Goal: Task Accomplishment & Management: Manage account settings

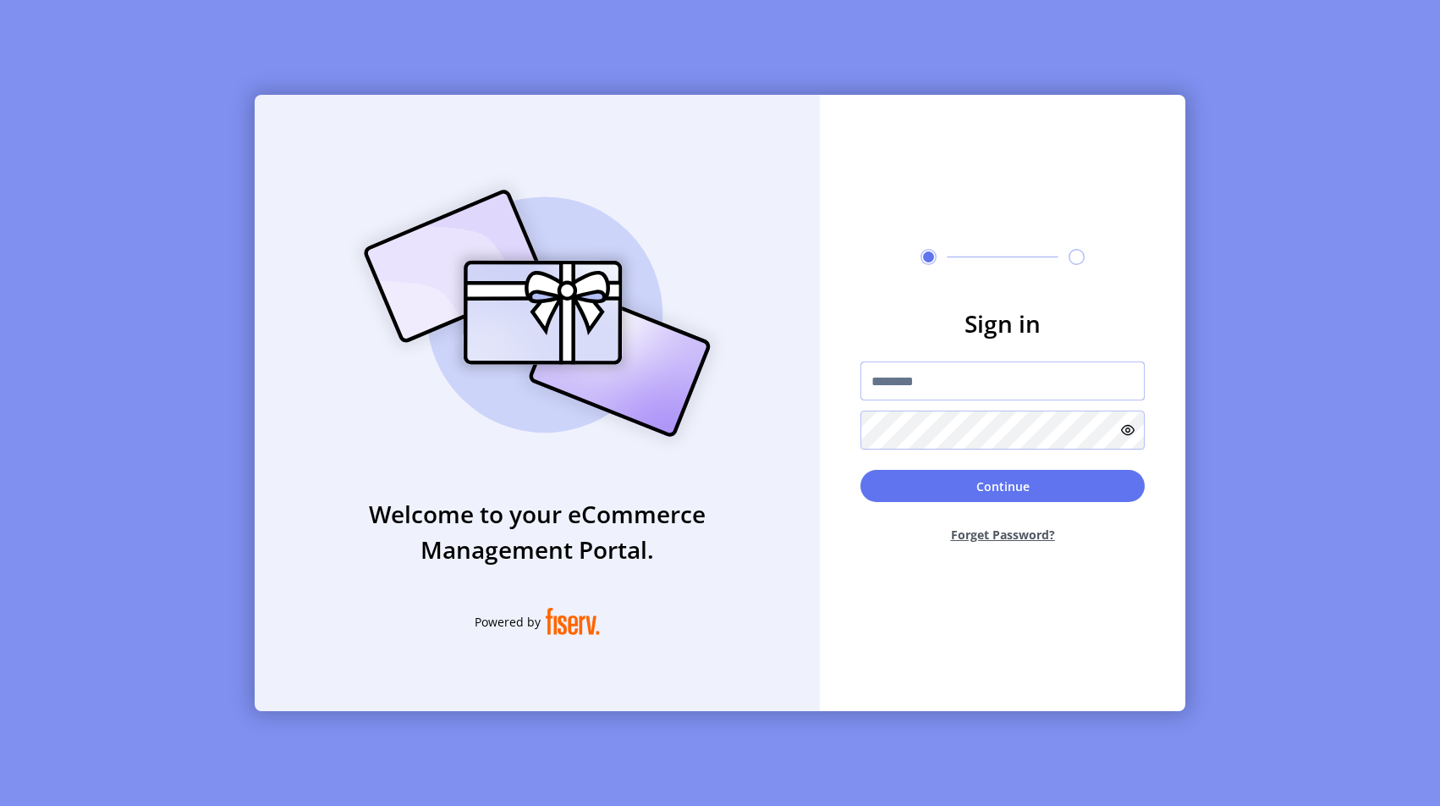
click at [897, 372] on input "text" at bounding box center [1003, 380] width 284 height 39
type input "**********"
click at [1043, 497] on button "Continue" at bounding box center [1003, 486] width 284 height 32
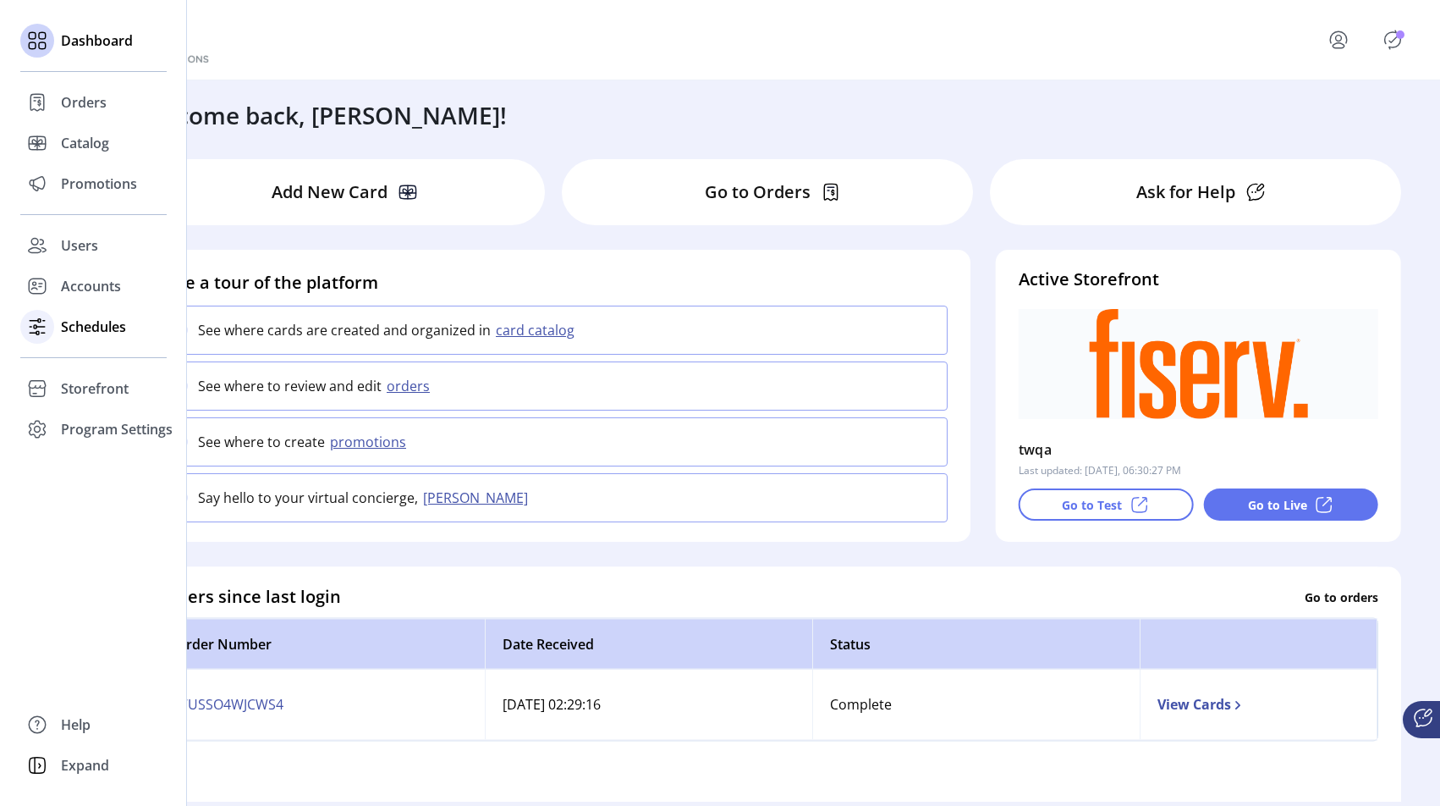
click at [41, 325] on icon at bounding box center [37, 326] width 27 height 27
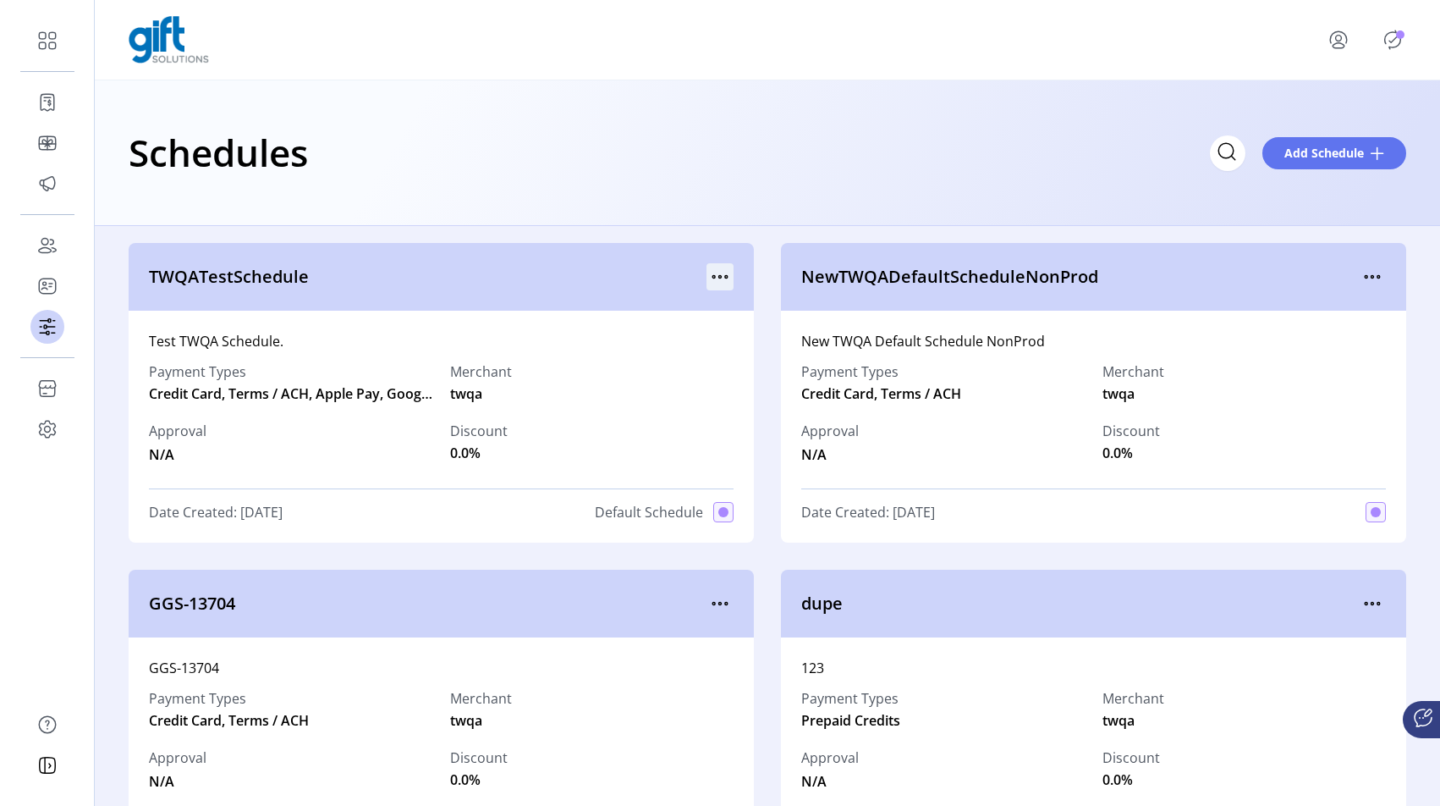
click at [718, 273] on icon "menu" at bounding box center [720, 276] width 27 height 27
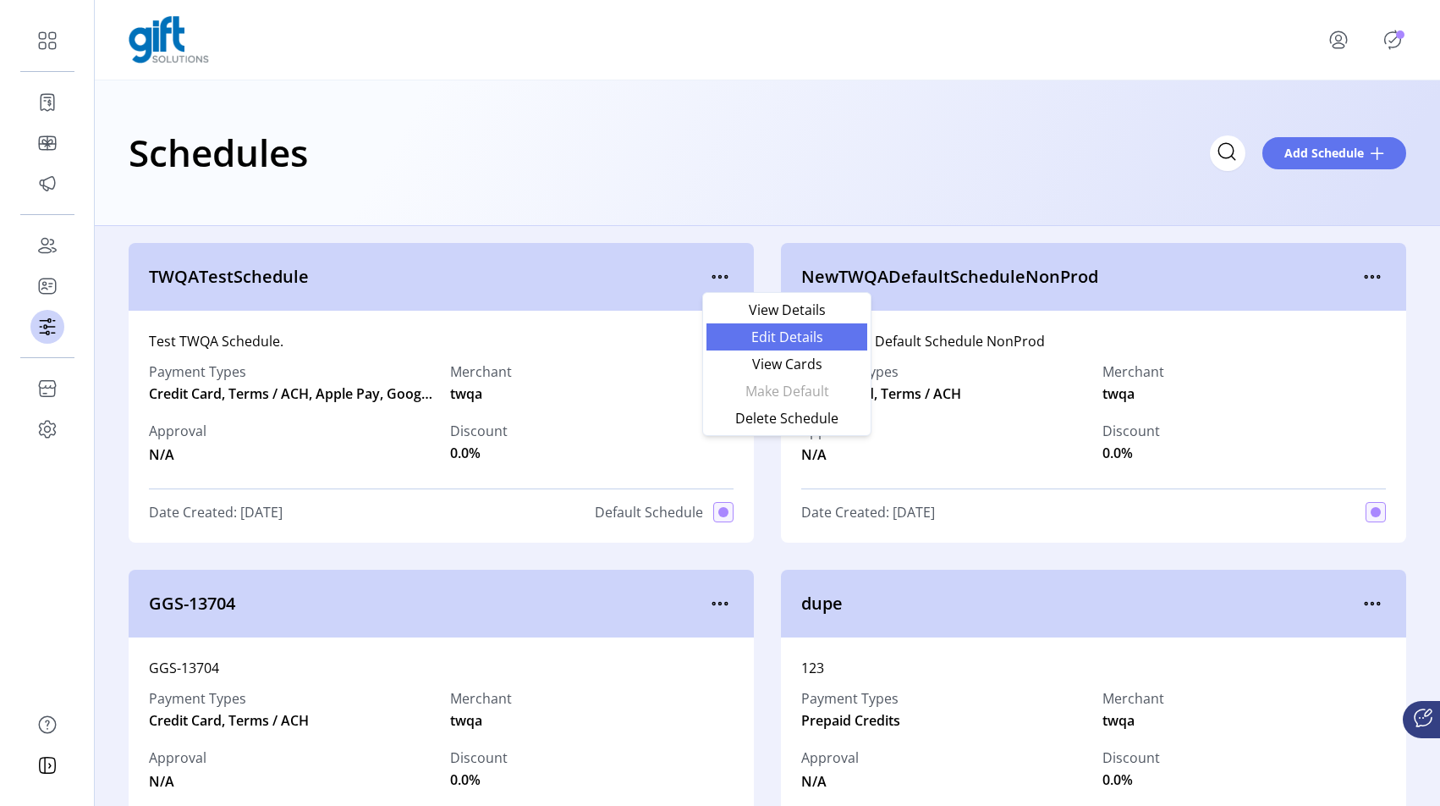
click at [751, 330] on span "Edit Details" at bounding box center [787, 337] width 140 height 14
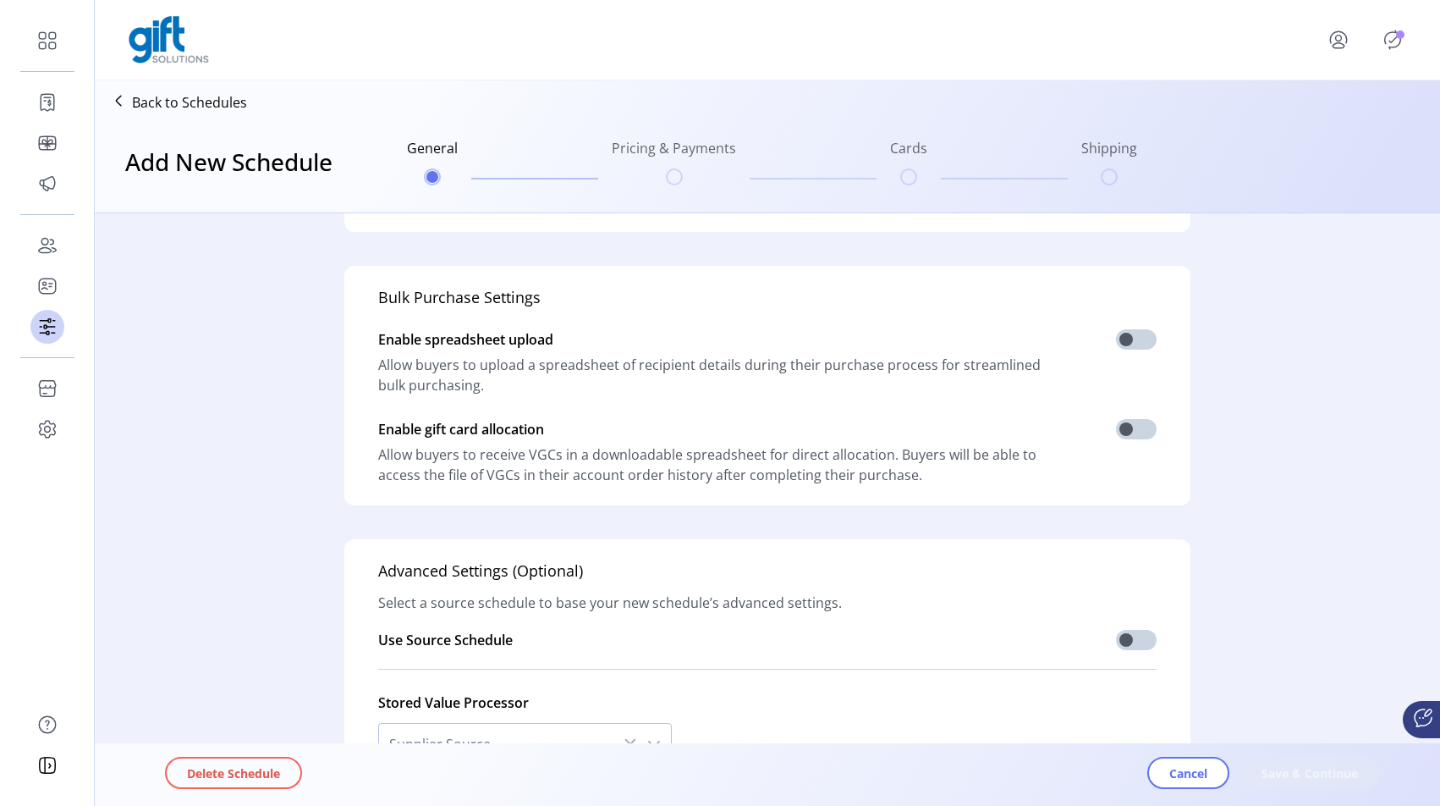
type input "**********"
type textarea "**********"
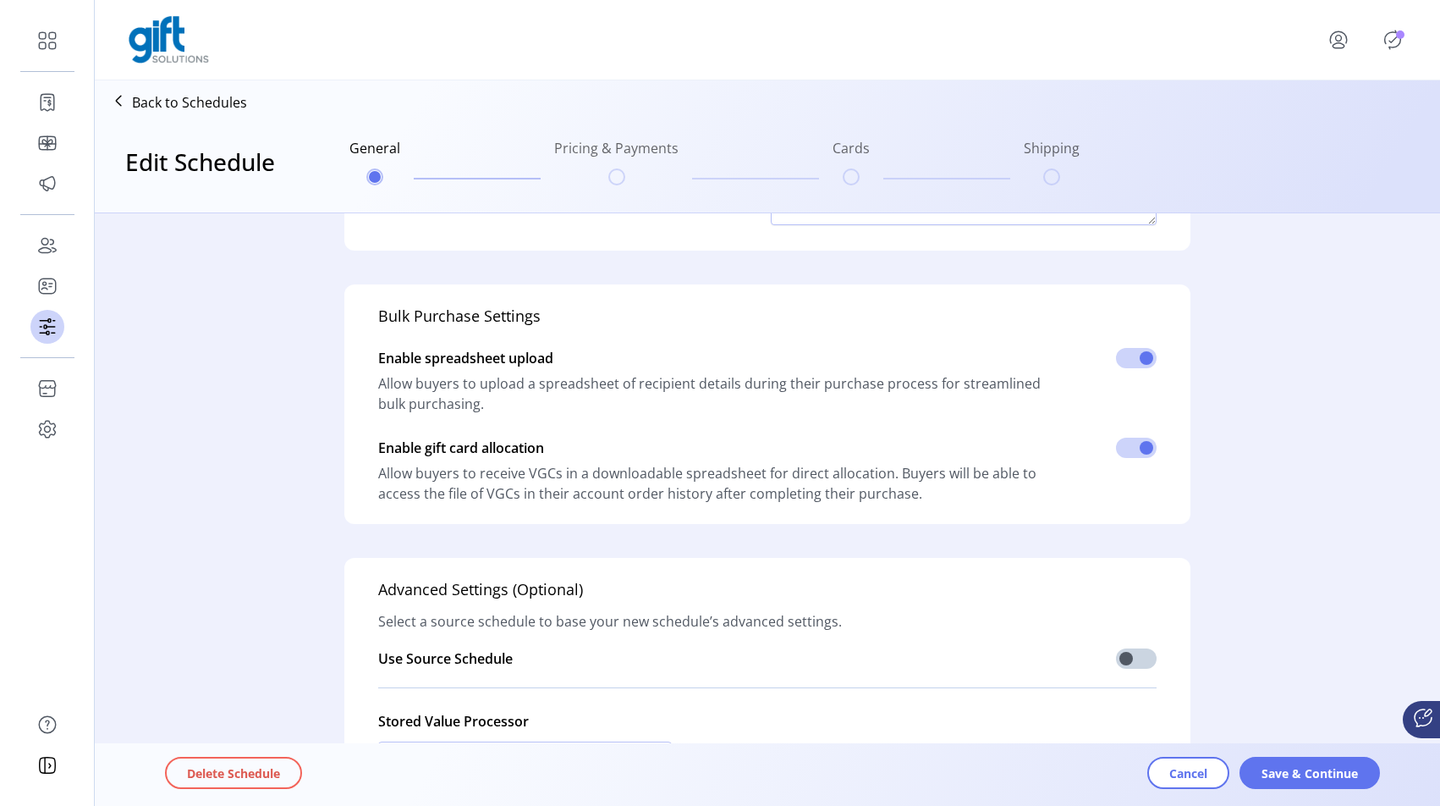
scroll to position [401, 0]
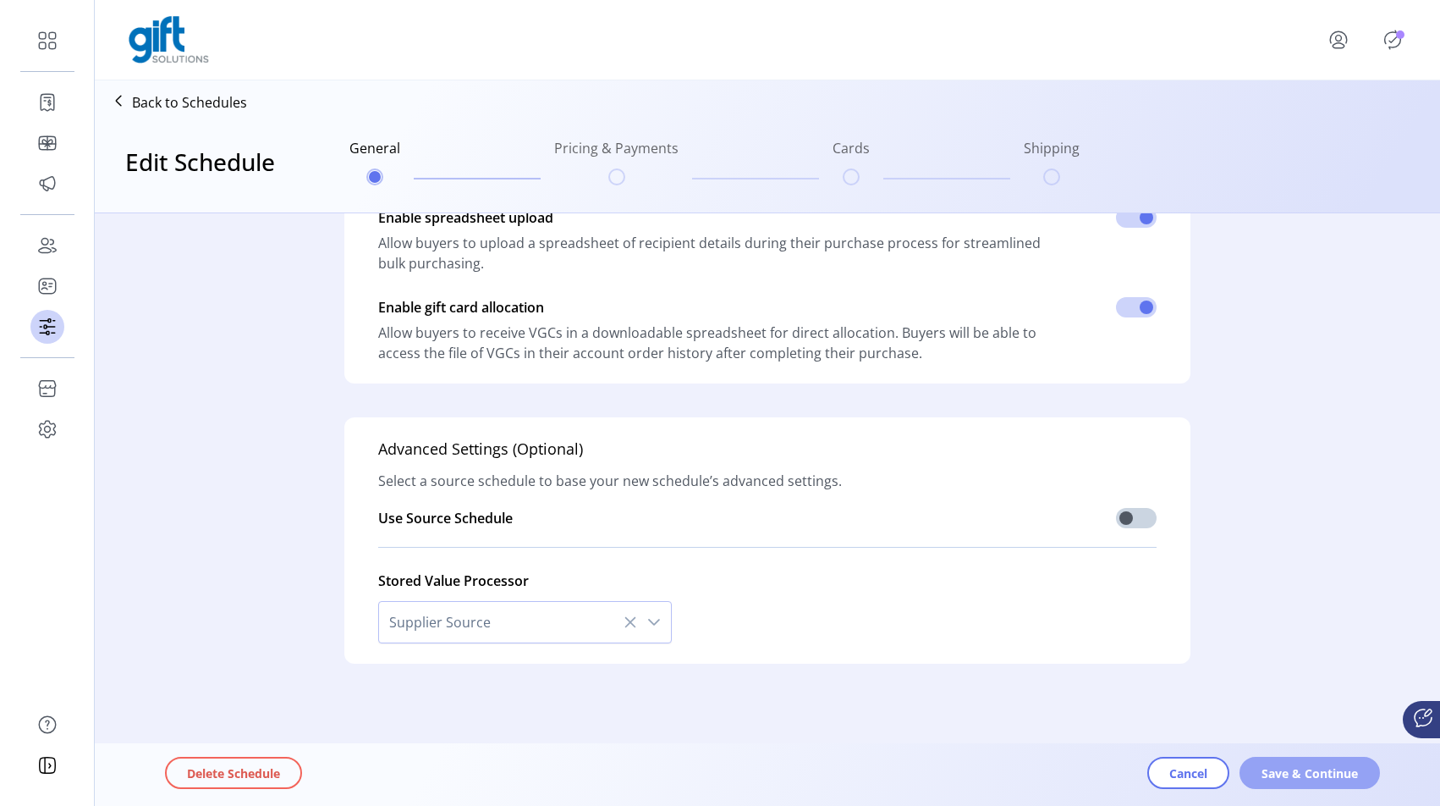
click at [1291, 783] on button "Save & Continue" at bounding box center [1310, 773] width 140 height 32
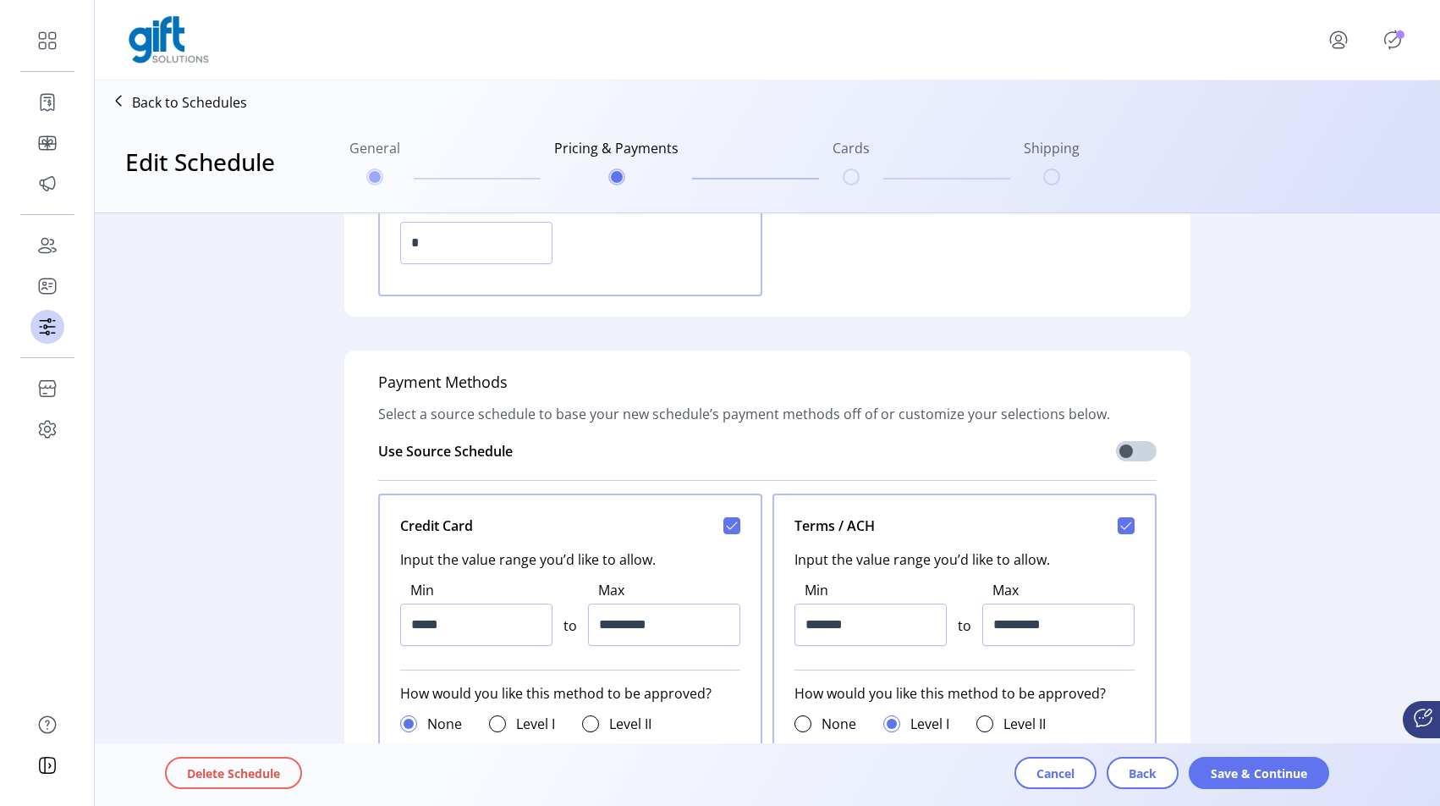
scroll to position [0, 0]
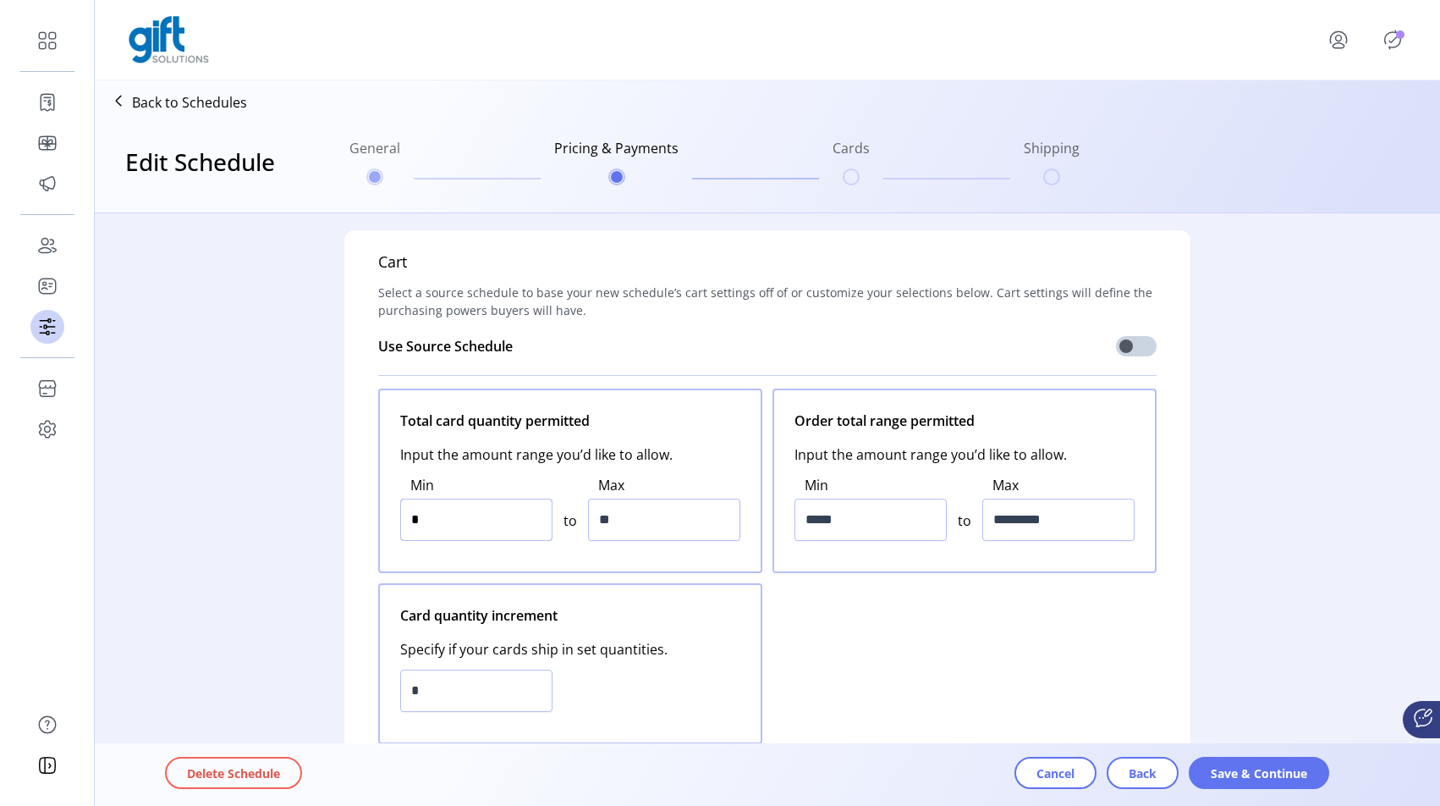
drag, startPoint x: 457, startPoint y: 534, endPoint x: 371, endPoint y: 516, distance: 88.1
click at [371, 516] on div "Cart Select a source schedule to base your new schedule’s cart settings off of …" at bounding box center [767, 497] width 846 height 534
type input "*"
click at [947, 690] on div "Total card quantity permitted Input the amount range you’d like to allow. Min *…" at bounding box center [767, 565] width 779 height 355
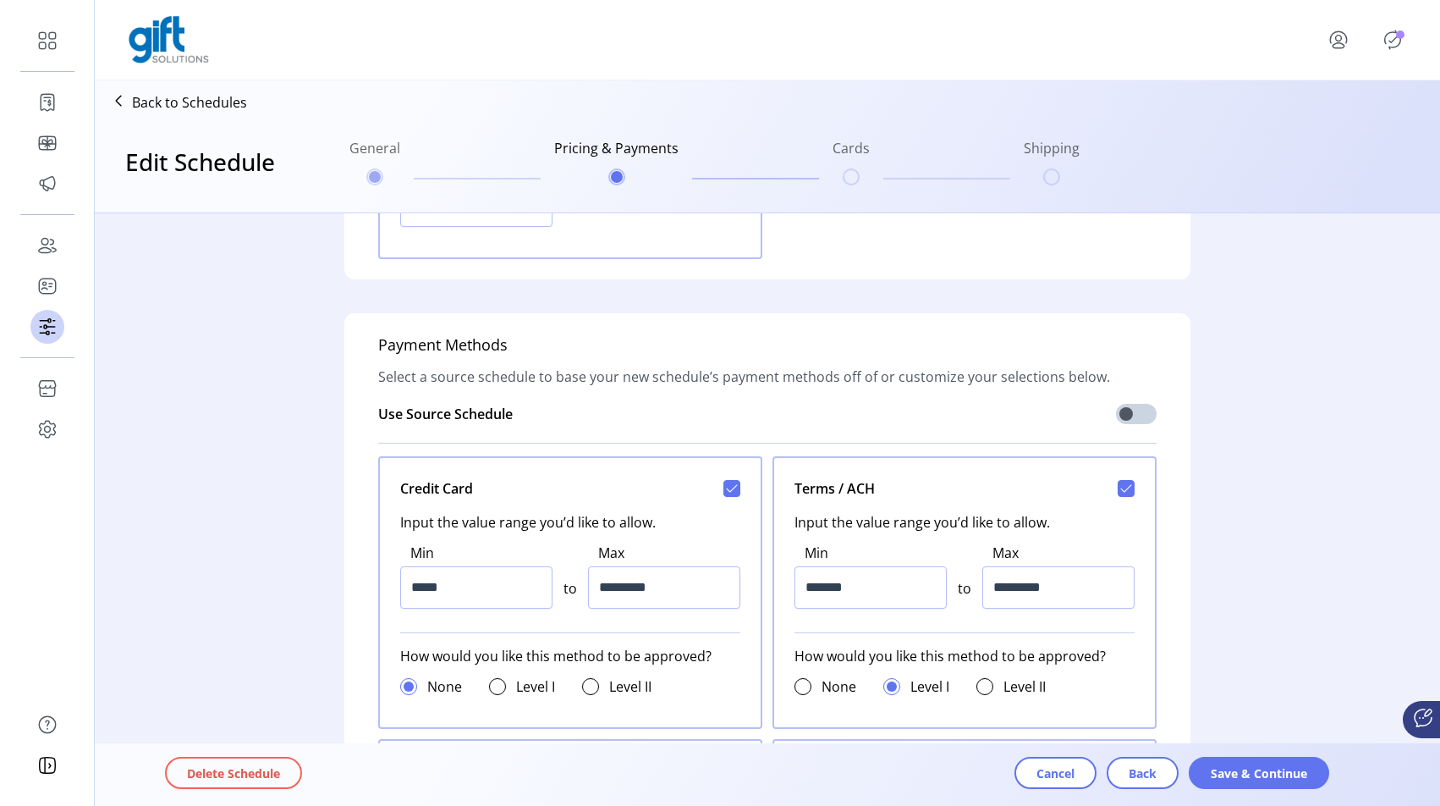
scroll to position [489, 0]
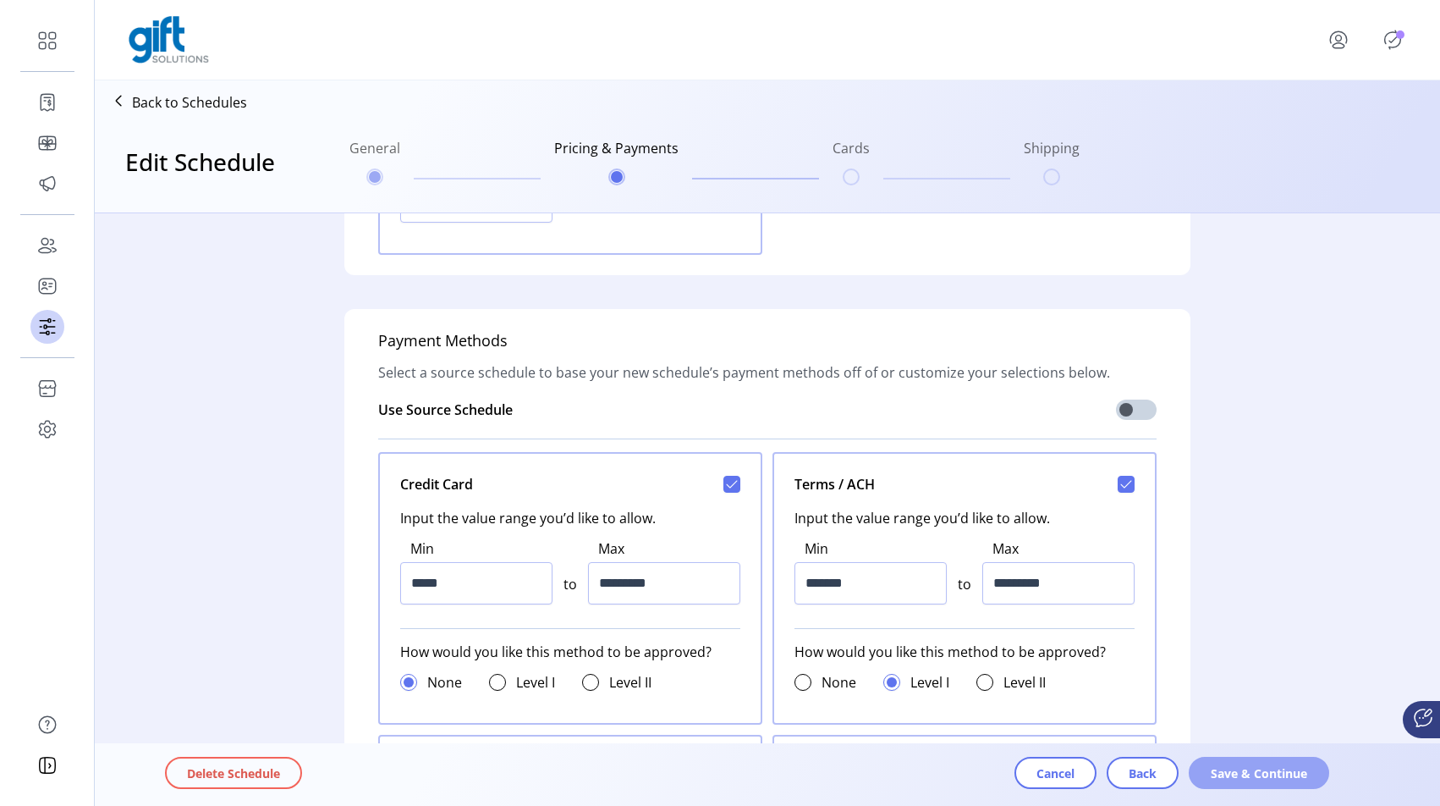
click at [1252, 776] on span "Save & Continue" at bounding box center [1259, 773] width 96 height 18
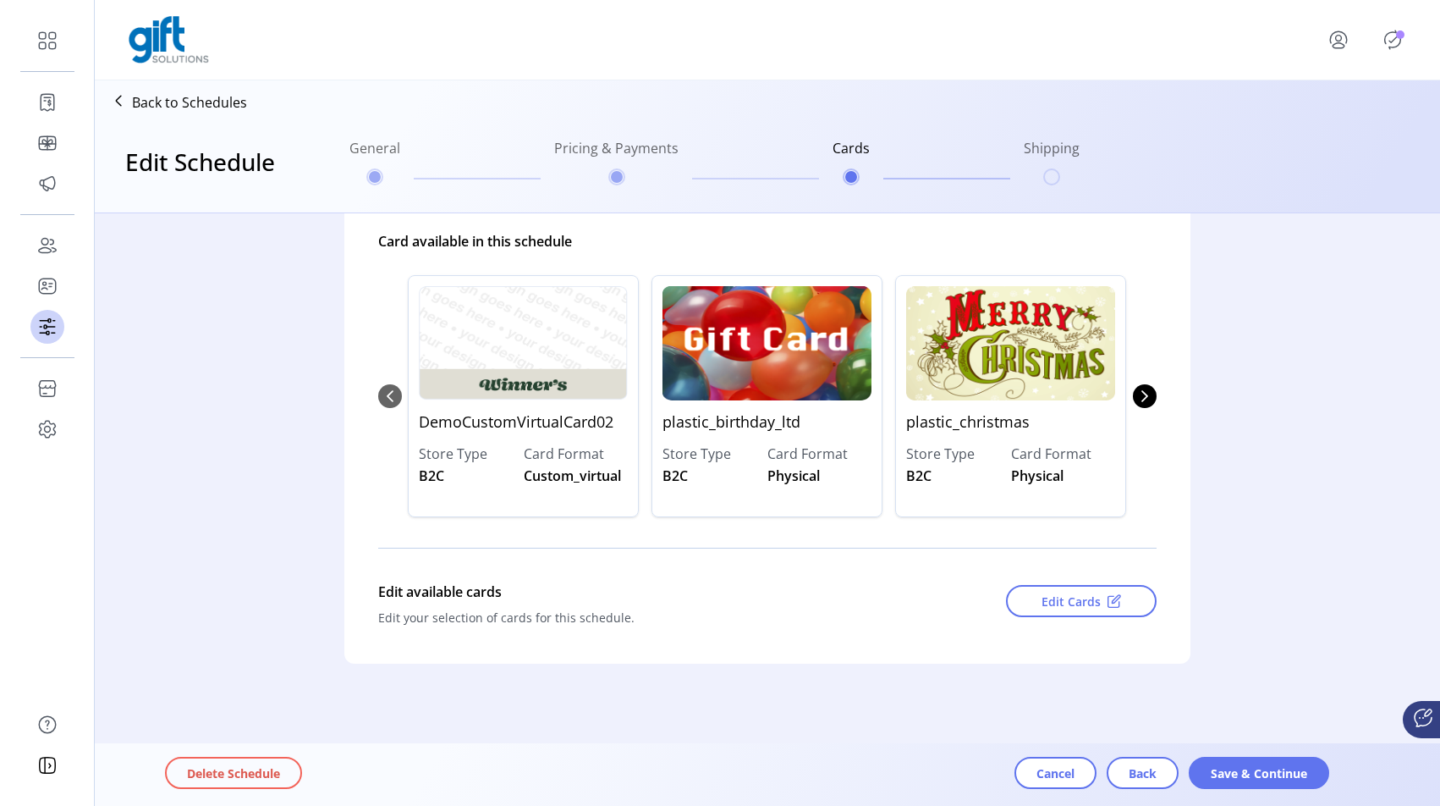
scroll to position [223, 0]
click at [1288, 768] on span "Save & Continue" at bounding box center [1259, 773] width 96 height 18
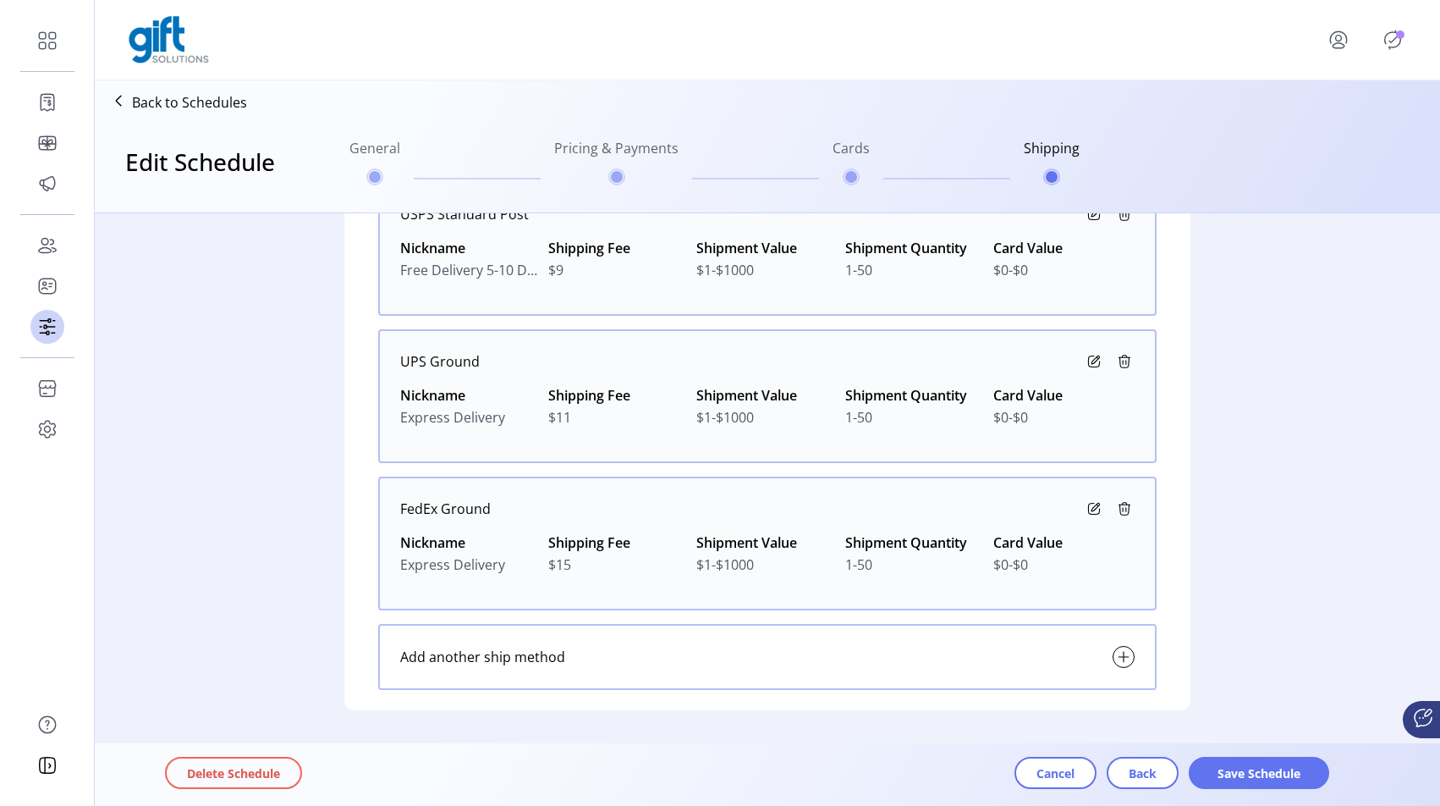
scroll to position [301, 0]
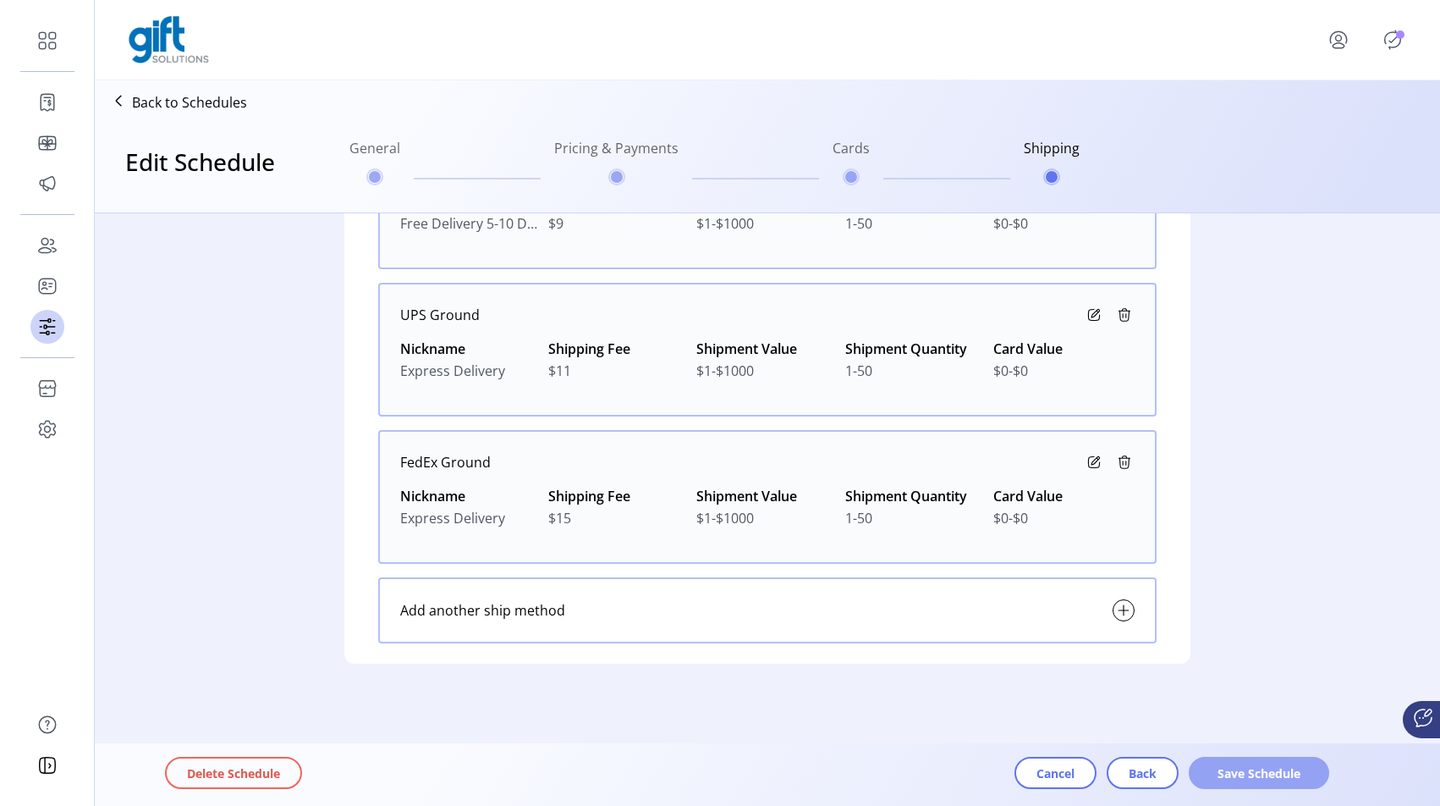
click at [1268, 779] on span "Save Schedule" at bounding box center [1259, 773] width 96 height 18
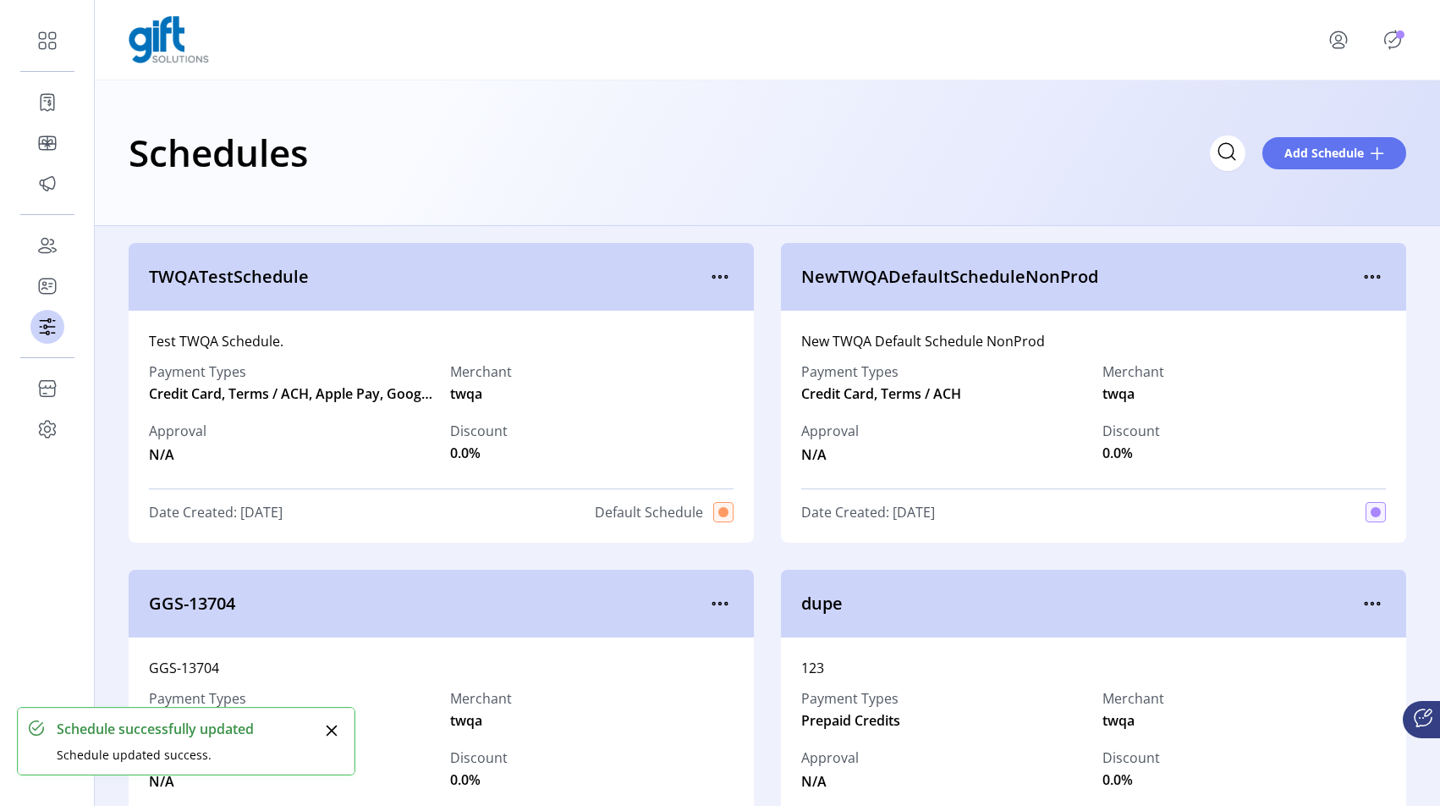
click at [1396, 34] on p-badge "Publisher Panel" at bounding box center [1400, 34] width 8 height 8
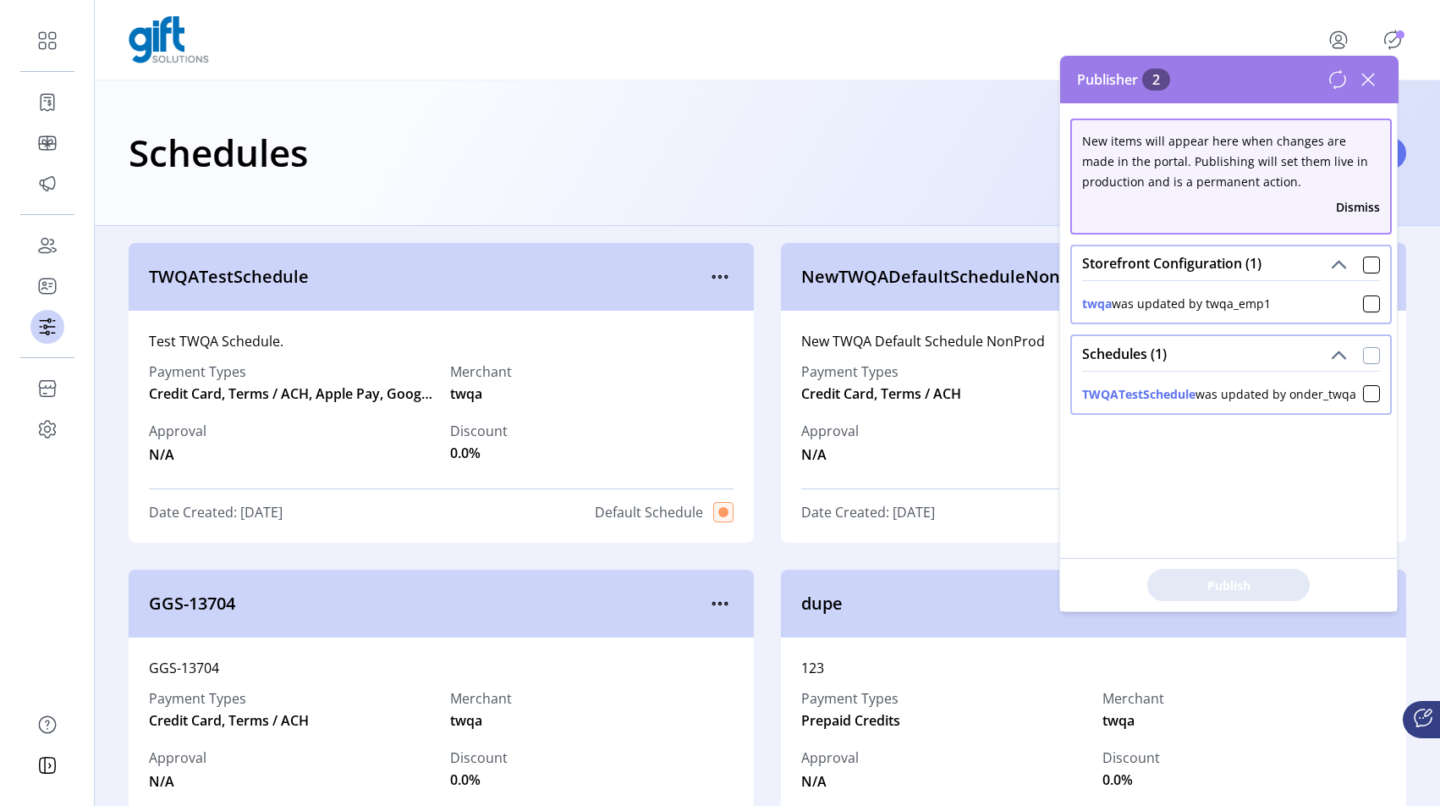
click at [1363, 351] on div at bounding box center [1371, 355] width 17 height 17
click at [1197, 595] on button "Publish 1 Items" at bounding box center [1229, 585] width 162 height 32
click at [1374, 81] on icon at bounding box center [1368, 79] width 27 height 27
